Goal: Information Seeking & Learning: Learn about a topic

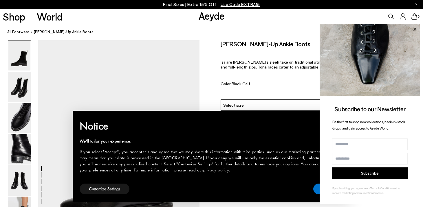
click at [414, 28] on icon at bounding box center [414, 29] width 3 height 3
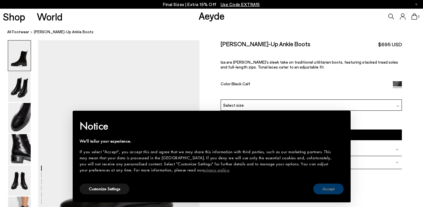
click at [332, 189] on button "Accept" at bounding box center [328, 189] width 30 height 11
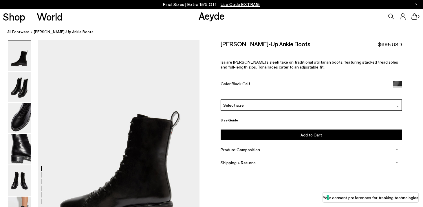
click at [260, 100] on div "Select size" at bounding box center [311, 105] width 181 height 11
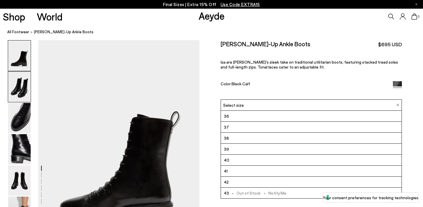
click at [21, 92] on img at bounding box center [19, 87] width 23 height 30
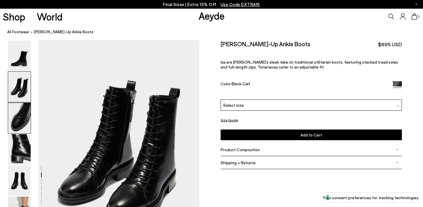
click at [18, 107] on img at bounding box center [19, 118] width 23 height 30
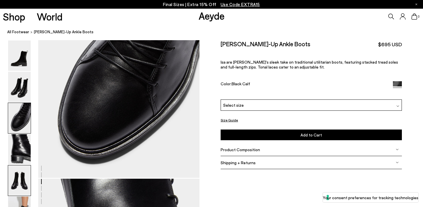
click at [19, 178] on img at bounding box center [19, 181] width 23 height 30
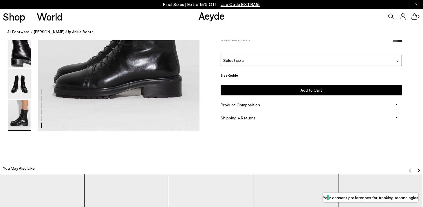
click at [18, 110] on img at bounding box center [19, 115] width 23 height 30
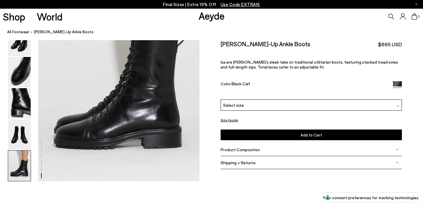
scroll to position [1163, 0]
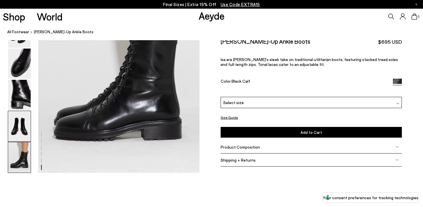
click at [20, 129] on img at bounding box center [19, 126] width 23 height 30
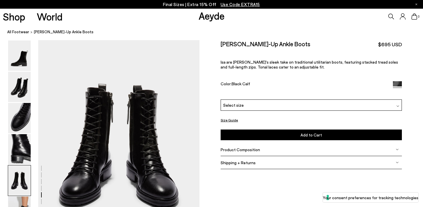
scroll to position [865, 0]
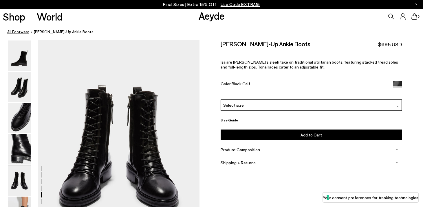
click at [24, 33] on link "All Footwear" at bounding box center [18, 32] width 22 height 6
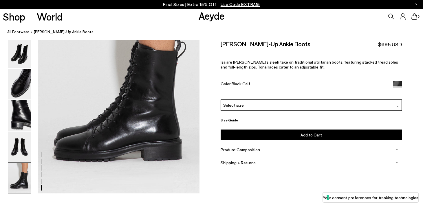
scroll to position [1211, 0]
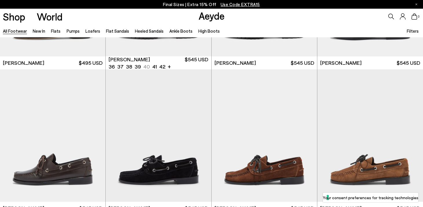
scroll to position [732, 0]
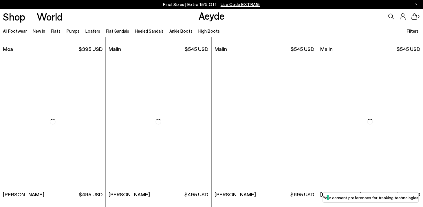
scroll to position [2755, 0]
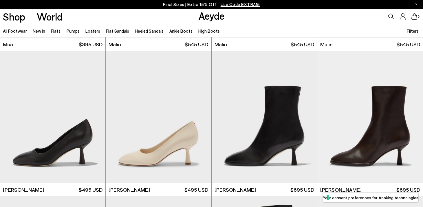
click at [171, 28] on link "Ankle Boots" at bounding box center [180, 30] width 23 height 5
